Goal: Transaction & Acquisition: Book appointment/travel/reservation

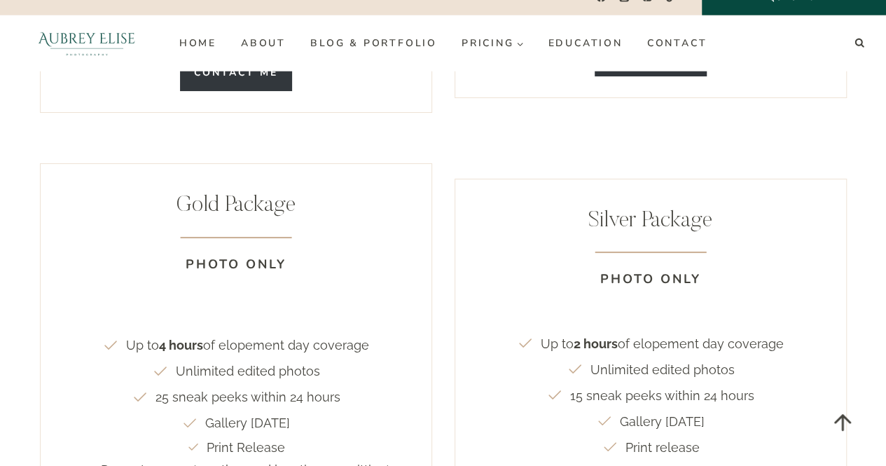
scroll to position [2721, 0]
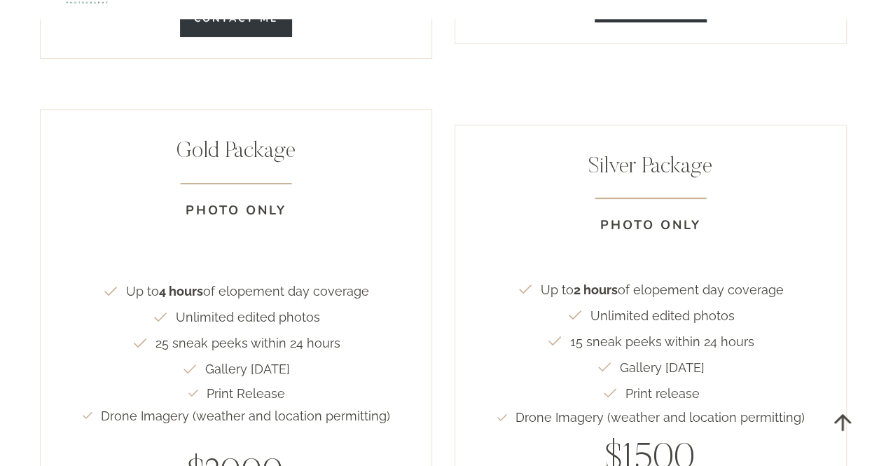
click at [625, 205] on p "Photo Only" at bounding box center [650, 230] width 371 height 50
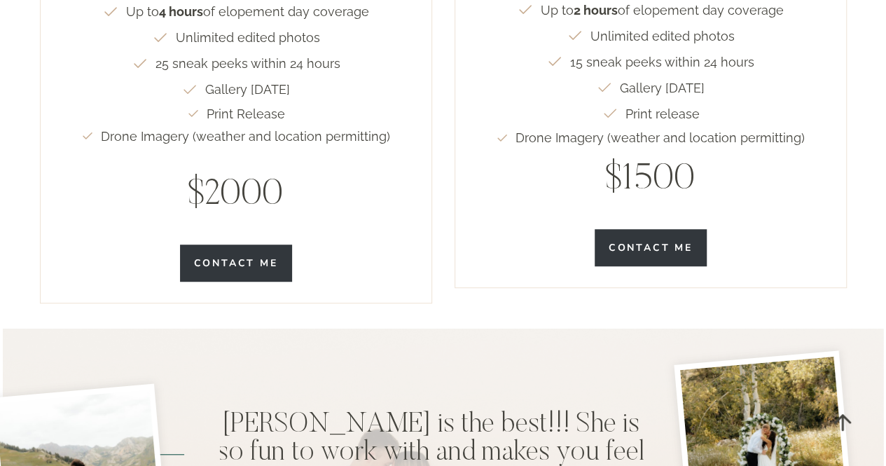
scroll to position [4201, 0]
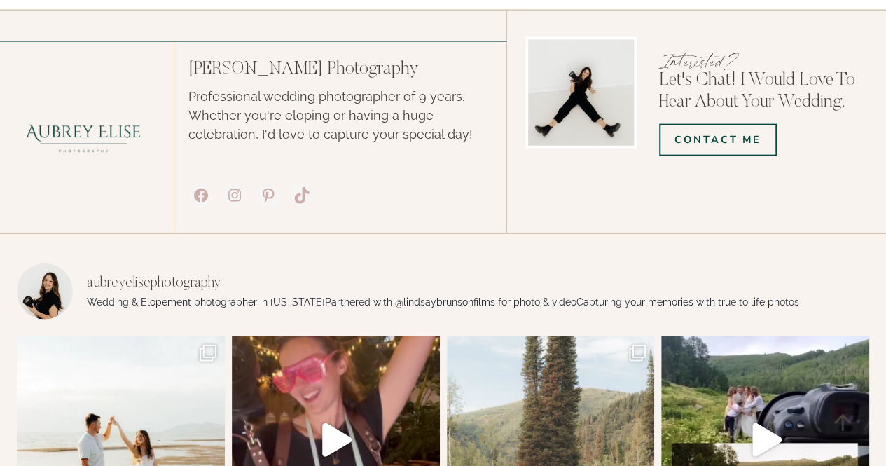
click at [620, 336] on img at bounding box center [551, 440] width 208 height 208
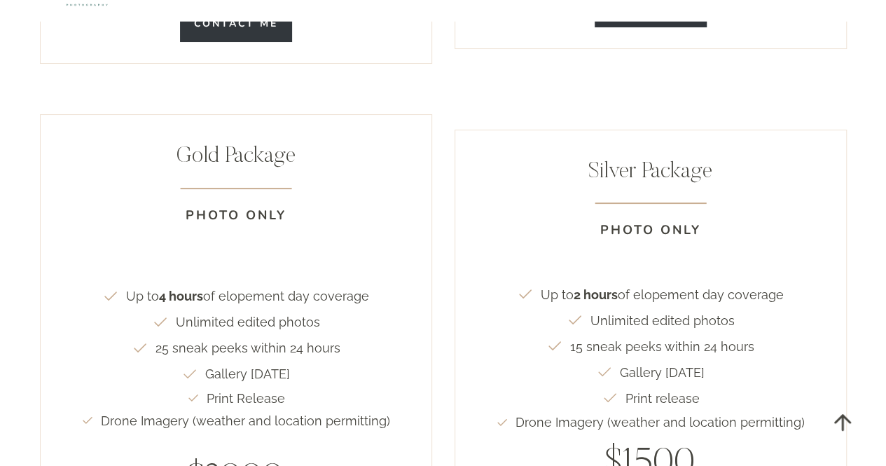
scroll to position [2745, 0]
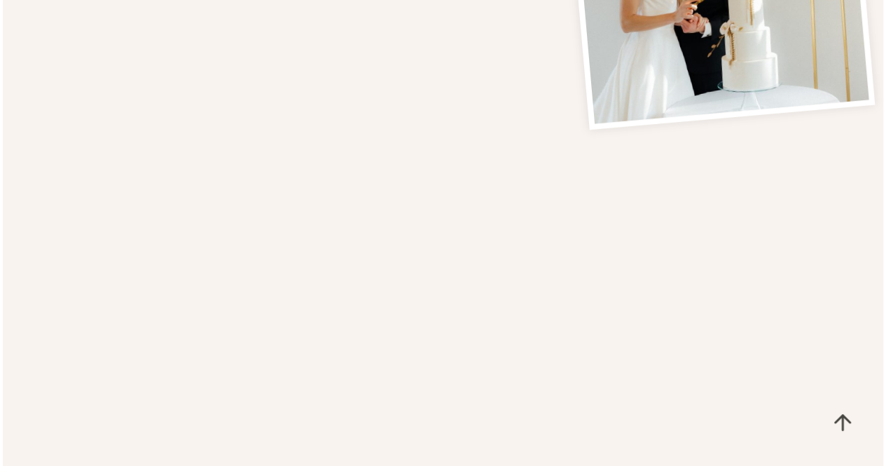
scroll to position [737, 0]
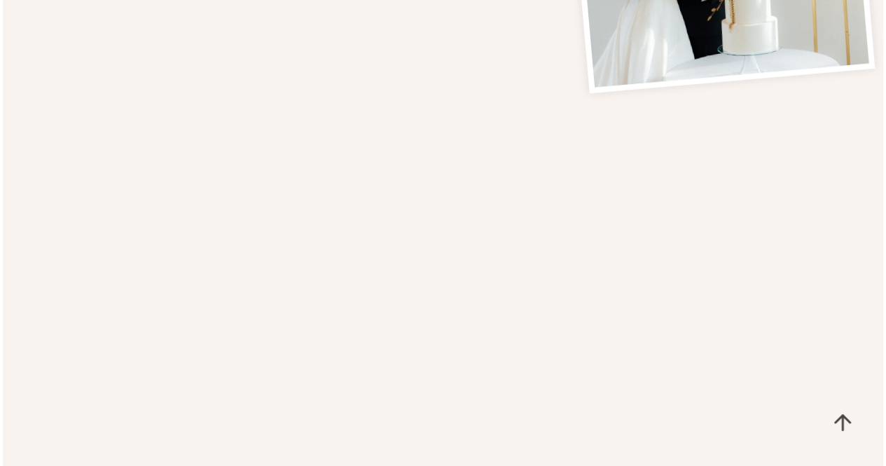
drag, startPoint x: 896, startPoint y: 71, endPoint x: 892, endPoint y: 191, distance: 120.5
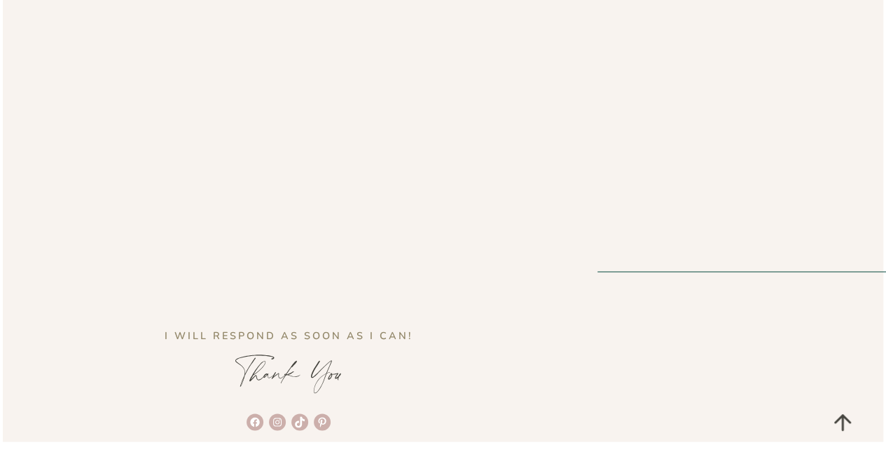
scroll to position [1000, 0]
